Goal: Use online tool/utility: Utilize a website feature to perform a specific function

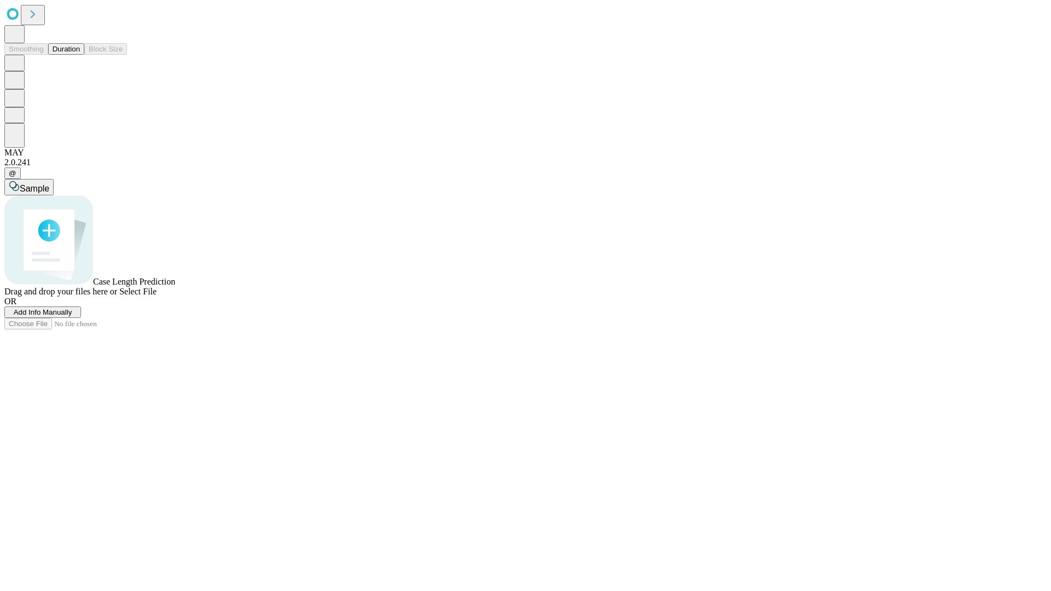
click at [80, 55] on button "Duration" at bounding box center [66, 48] width 36 height 11
click at [157, 296] on span "Select File" at bounding box center [137, 291] width 37 height 9
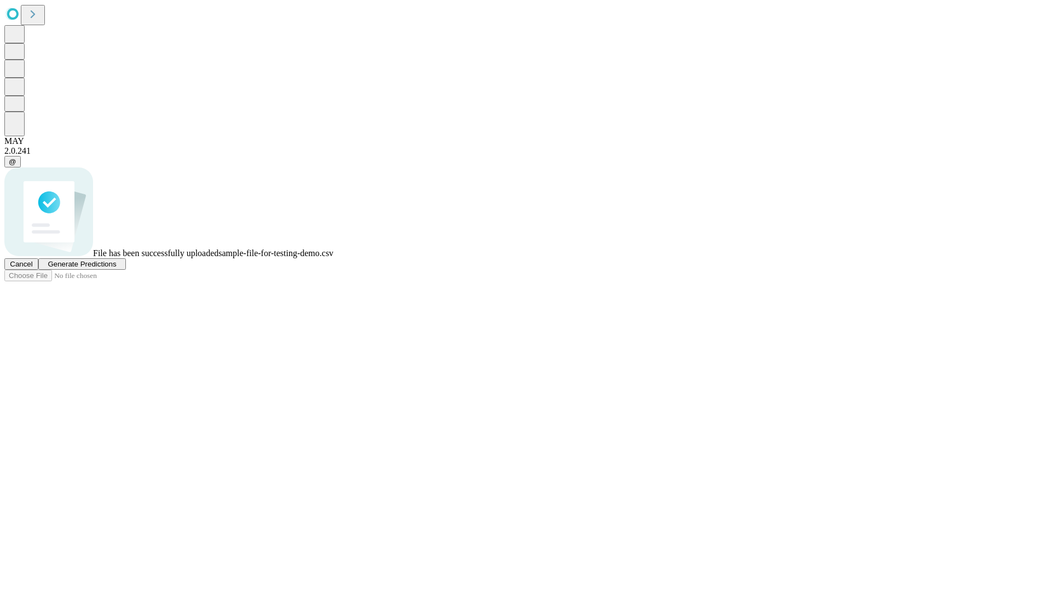
click at [116, 268] on span "Generate Predictions" at bounding box center [82, 264] width 68 height 8
